Goal: Transaction & Acquisition: Purchase product/service

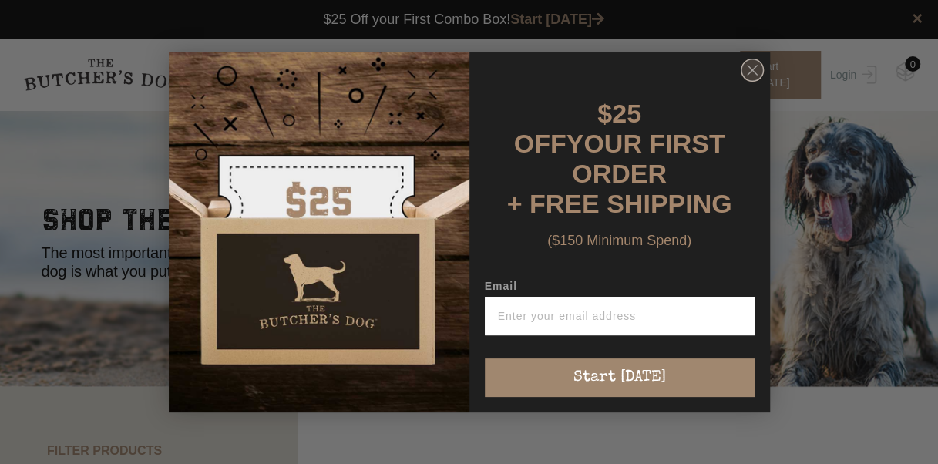
click at [747, 76] on circle "Close dialog" at bounding box center [752, 70] width 22 height 22
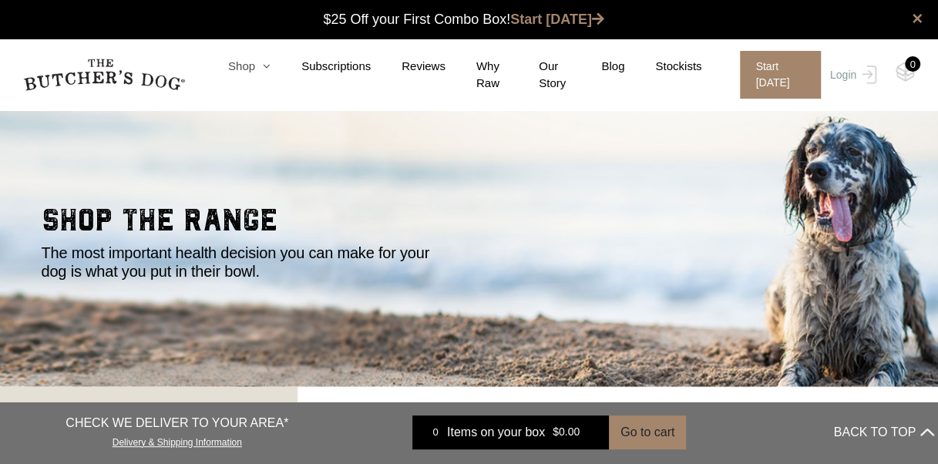
click at [256, 63] on icon at bounding box center [262, 66] width 15 height 12
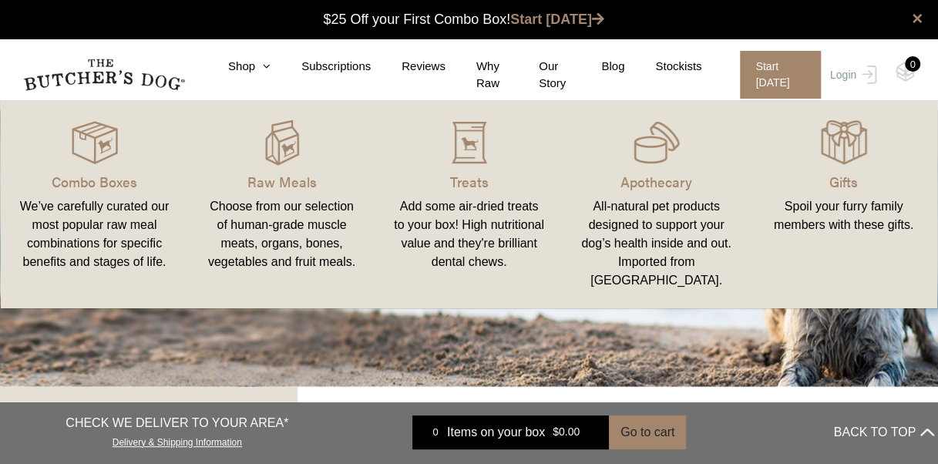
click at [100, 221] on div "We’ve carefully curated our most popular raw meal combinations for specific ben…" at bounding box center [94, 234] width 150 height 74
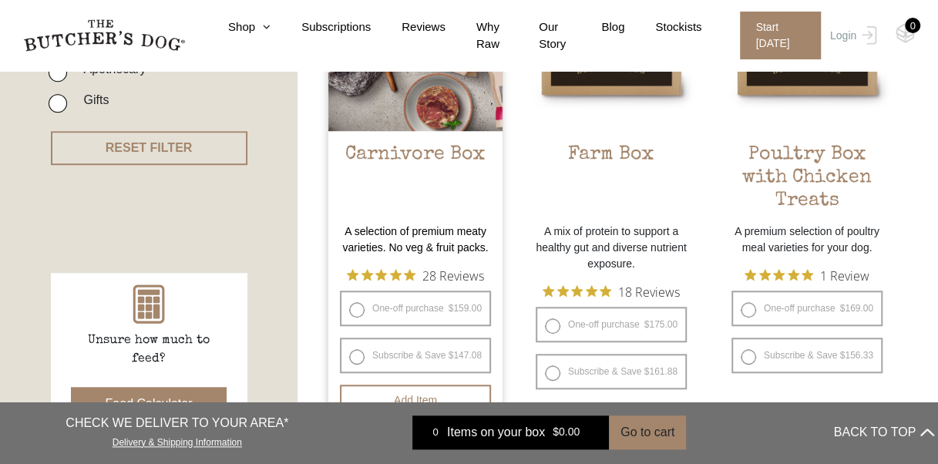
scroll to position [540, 0]
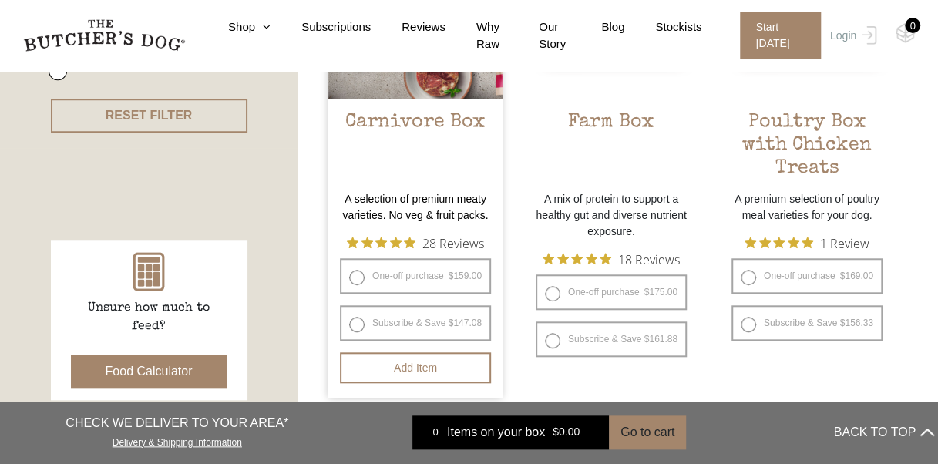
click at [355, 321] on label "Subscribe & Save $ 159.00 Original price was: $159.00. $ 147.08 Current price i…" at bounding box center [415, 322] width 151 height 35
radio input "true"
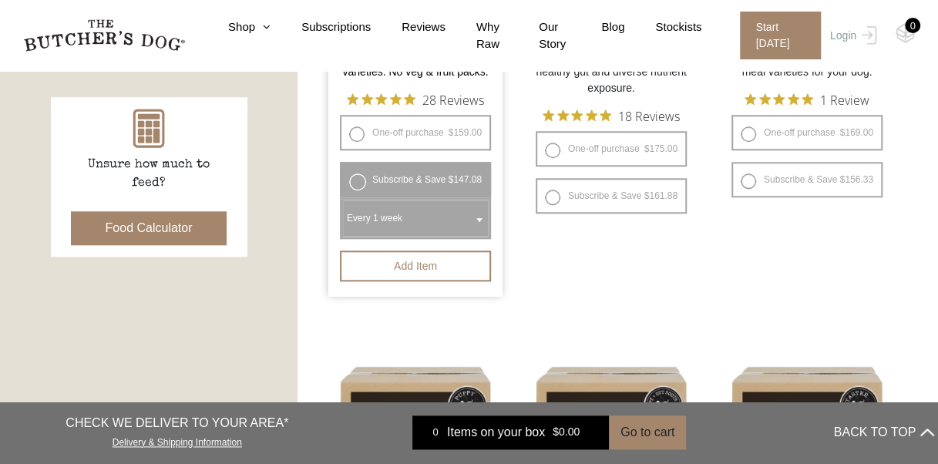
scroll to position [694, 0]
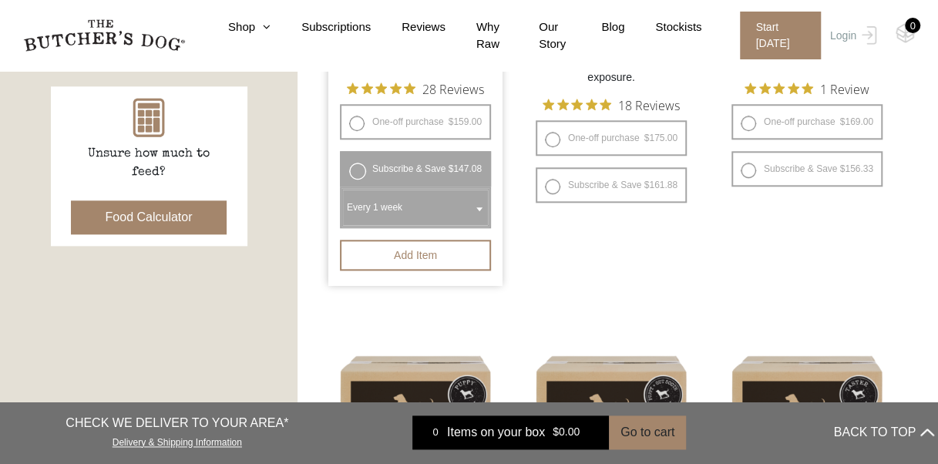
click at [481, 208] on b at bounding box center [479, 209] width 6 height 4
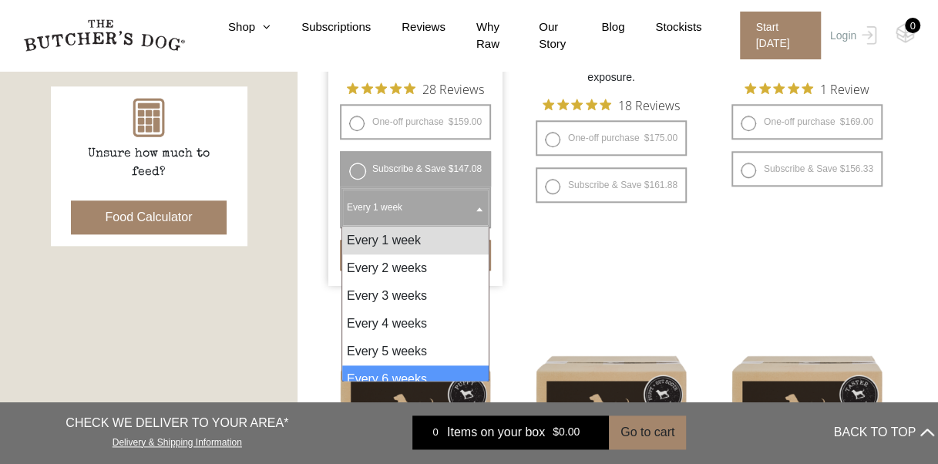
select select "6_week"
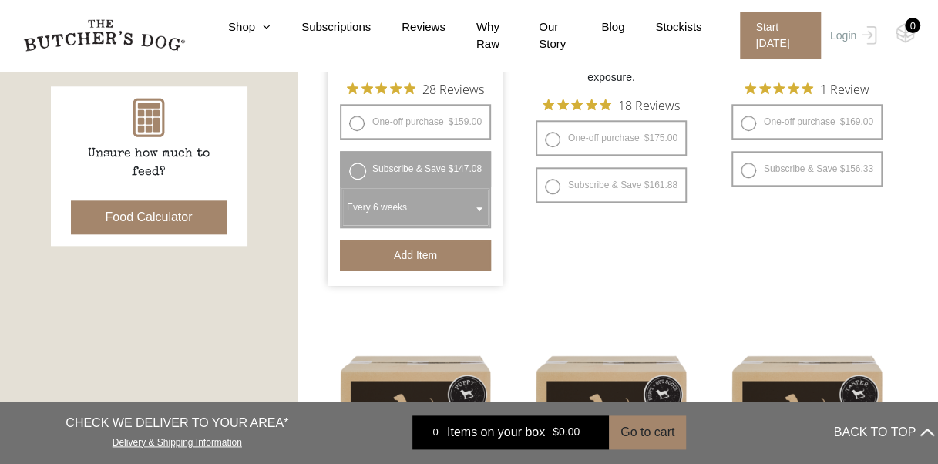
click at [442, 247] on button "Add item" at bounding box center [415, 255] width 151 height 31
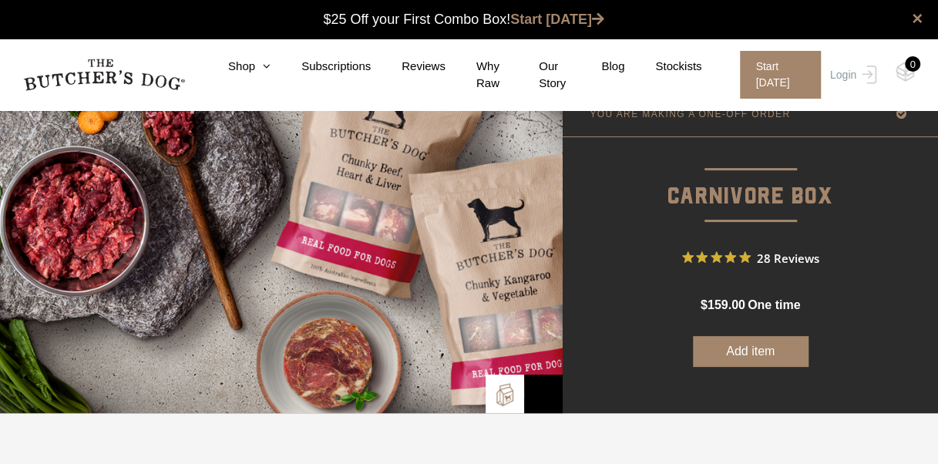
scroll to position [154, 0]
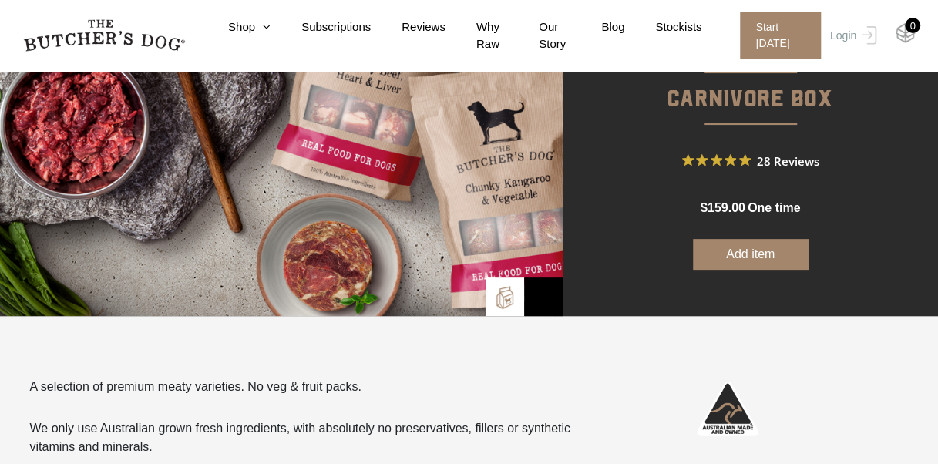
click at [901, 29] on img at bounding box center [905, 33] width 19 height 20
click at [774, 243] on button "Add item" at bounding box center [751, 254] width 116 height 31
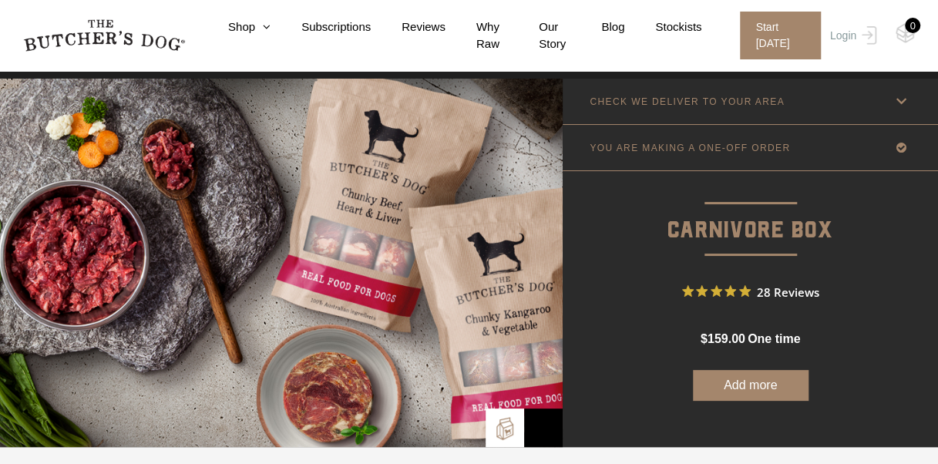
scroll to position [0, 0]
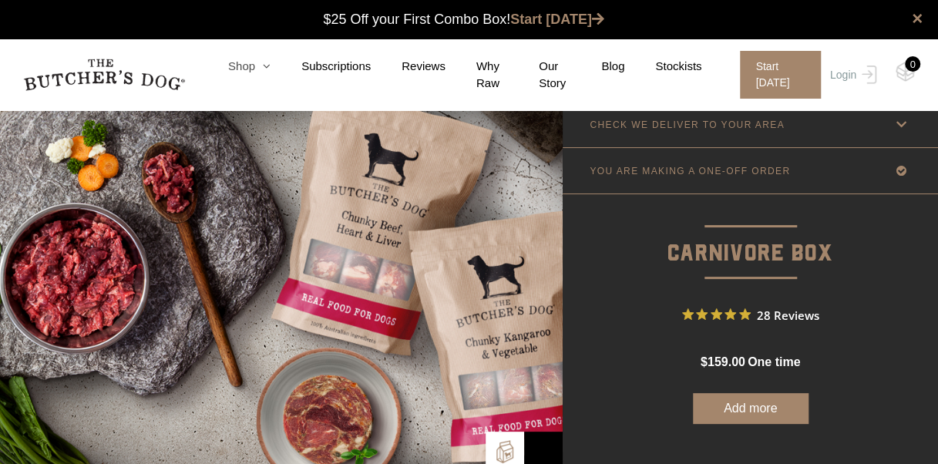
click at [242, 58] on link "Shop" at bounding box center [233, 67] width 73 height 18
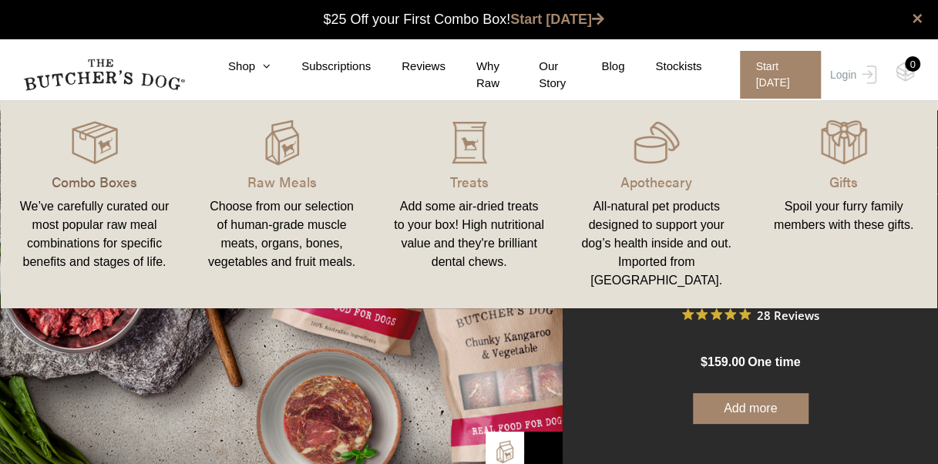
click at [86, 183] on p "Combo Boxes" at bounding box center [94, 181] width 150 height 21
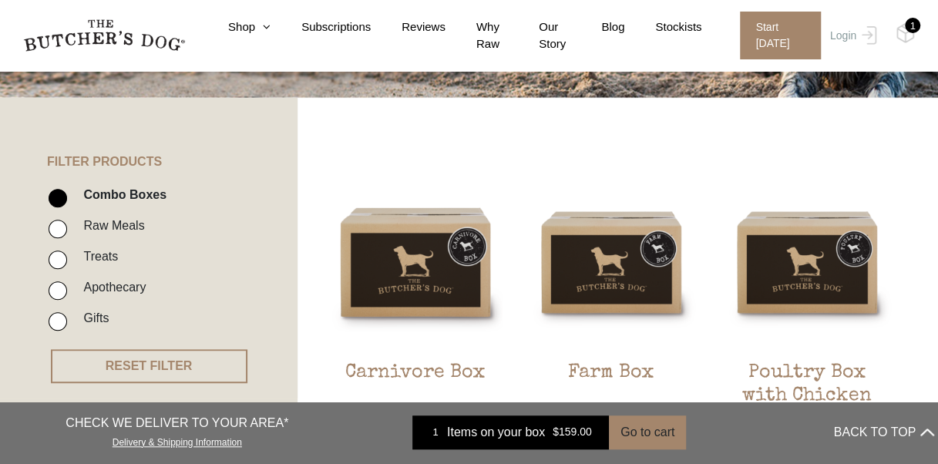
scroll to position [308, 0]
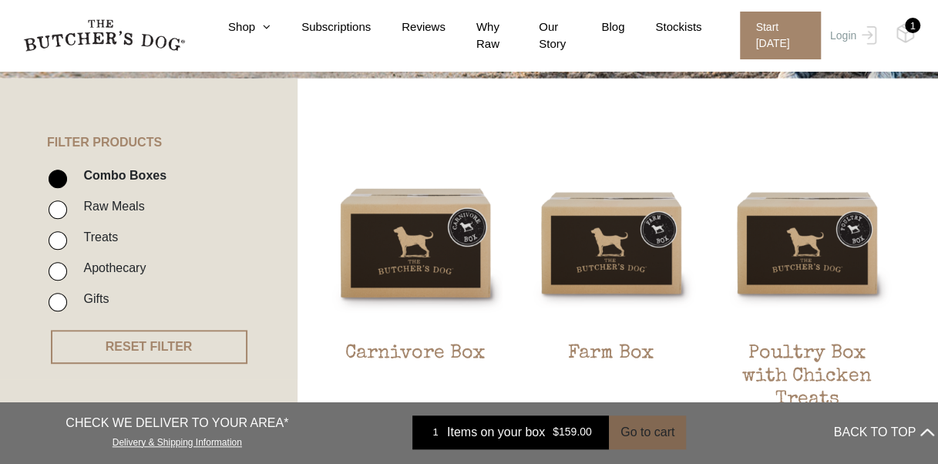
click at [644, 433] on button "Go to cart" at bounding box center [647, 433] width 77 height 34
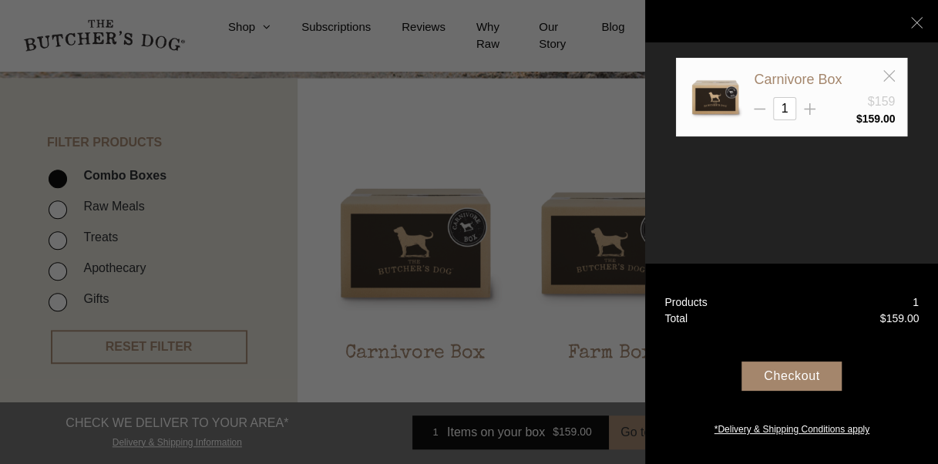
click at [804, 374] on div "Checkout" at bounding box center [792, 376] width 100 height 29
click at [884, 72] on icon at bounding box center [890, 76] width 12 height 12
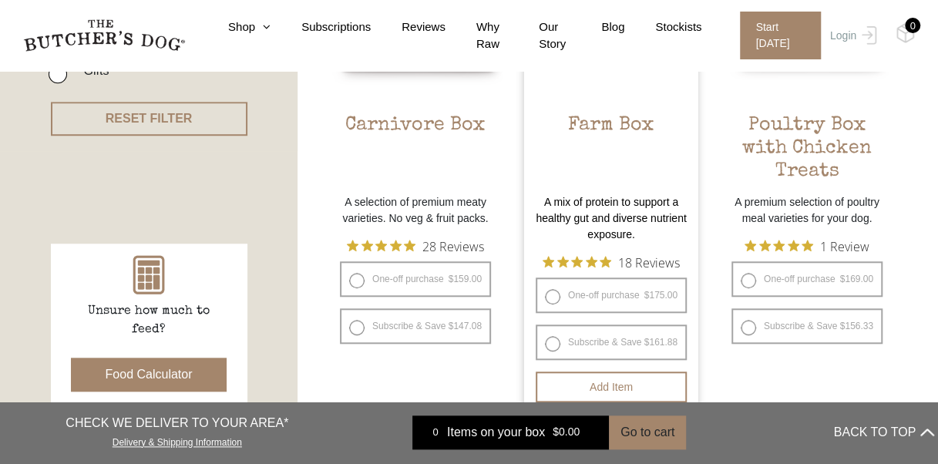
scroll to position [540, 0]
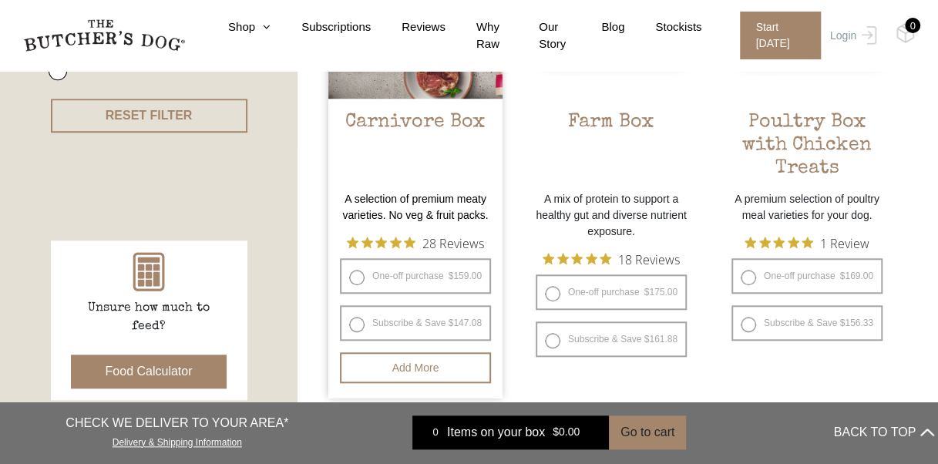
click at [361, 322] on label "Subscribe & Save $ 159.00 Original price was: $159.00. $ 147.08 Current price i…" at bounding box center [415, 322] width 151 height 35
radio input "true"
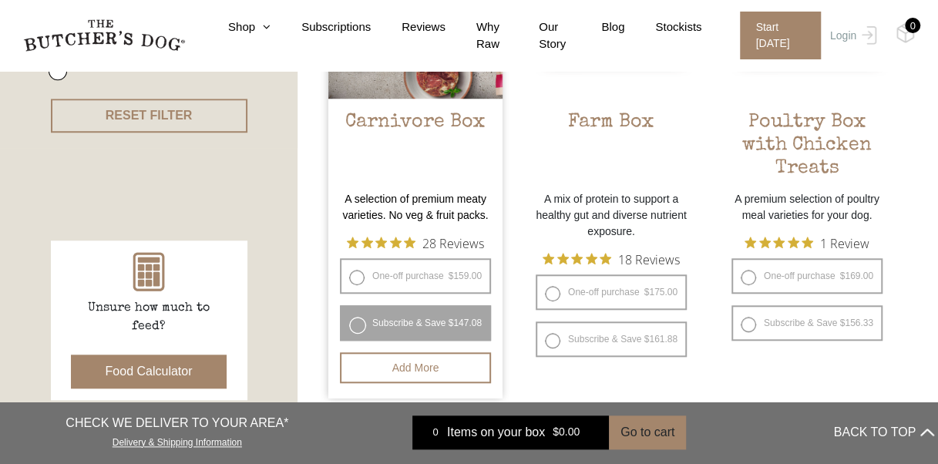
select select "6_week"
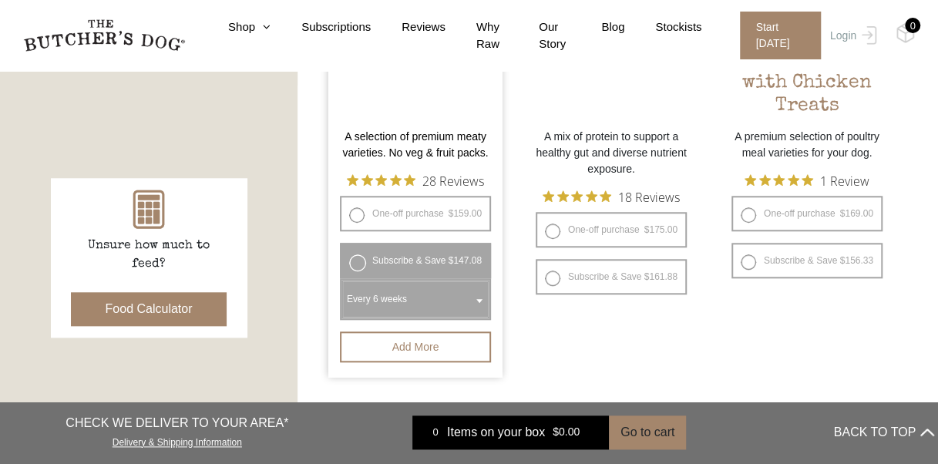
scroll to position [617, 0]
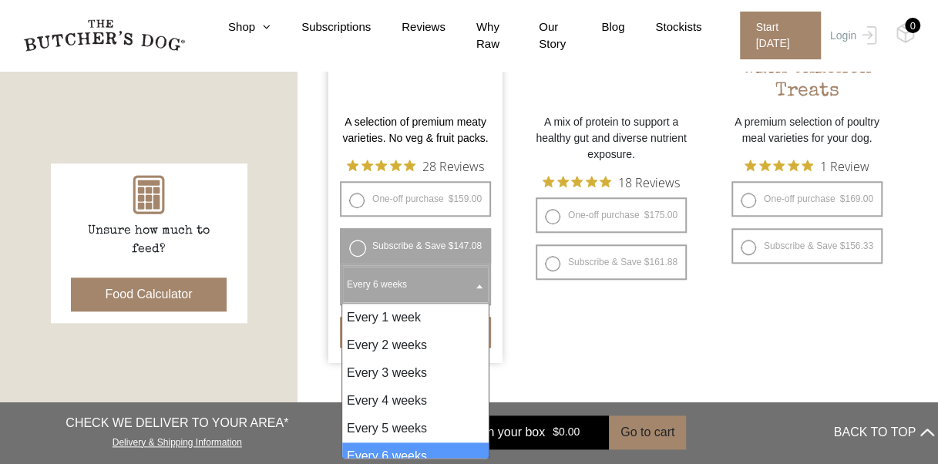
click at [406, 281] on span "Every 6 weeks" at bounding box center [415, 284] width 145 height 35
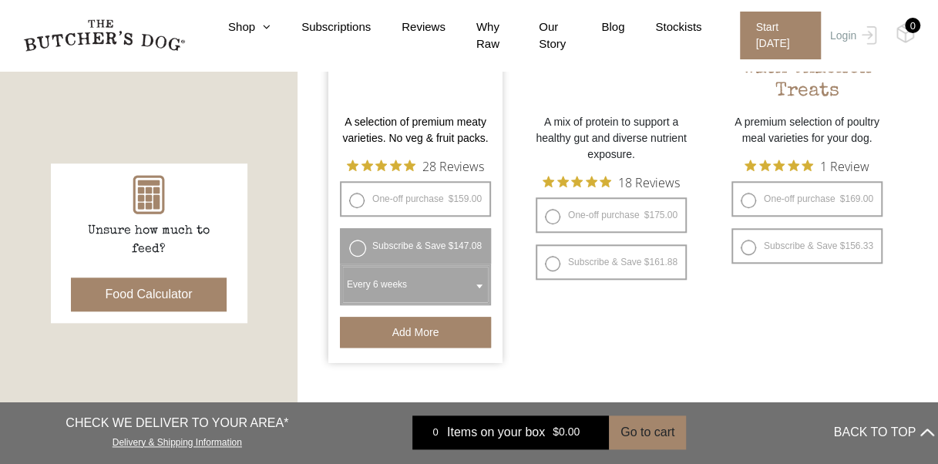
click at [454, 332] on button "Add more" at bounding box center [415, 332] width 151 height 31
drag, startPoint x: 648, startPoint y: 429, endPoint x: 637, endPoint y: 422, distance: 12.8
click at [646, 429] on button "Go to cart" at bounding box center [647, 433] width 77 height 34
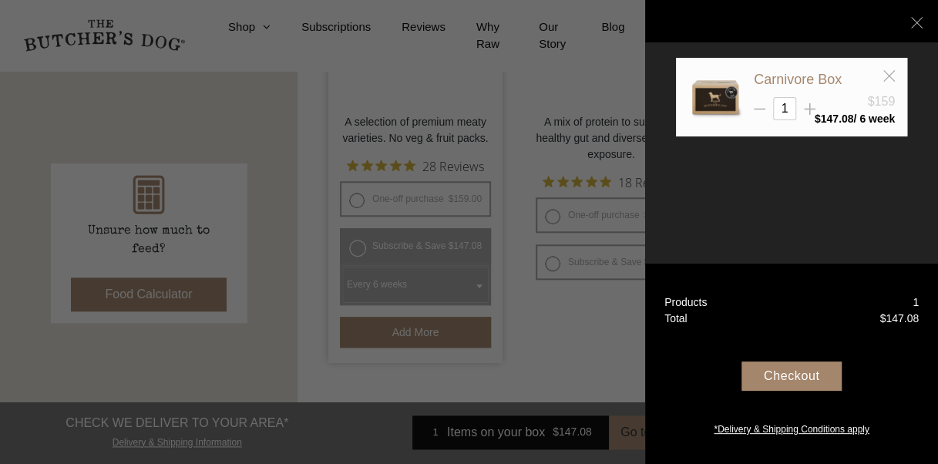
click at [786, 364] on div "Checkout" at bounding box center [792, 376] width 100 height 29
